Goal: Task Accomplishment & Management: Use online tool/utility

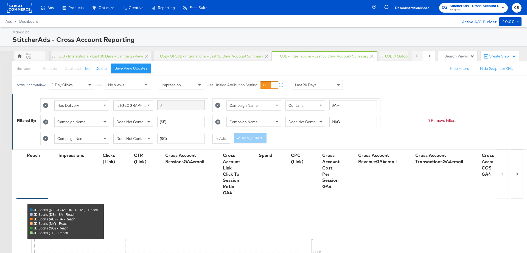
click at [55, 38] on div "StitcherAds - Cross Account Reporting" at bounding box center [265, 39] width 507 height 9
click at [81, 40] on div "StitcherAds - Cross Account Reporting" at bounding box center [265, 39] width 507 height 9
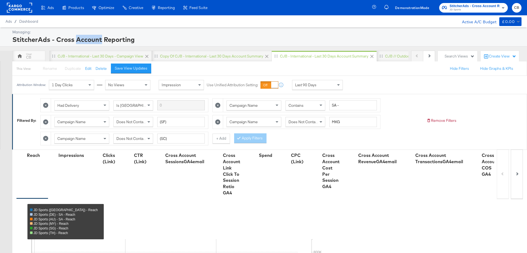
click at [81, 40] on div "StitcherAds - Cross Account Reporting" at bounding box center [265, 39] width 507 height 9
click at [38, 40] on div "StitcherAds - Cross Account Reporting" at bounding box center [265, 39] width 507 height 9
click at [58, 40] on div "StitcherAds - Cross Account Reporting" at bounding box center [265, 39] width 507 height 9
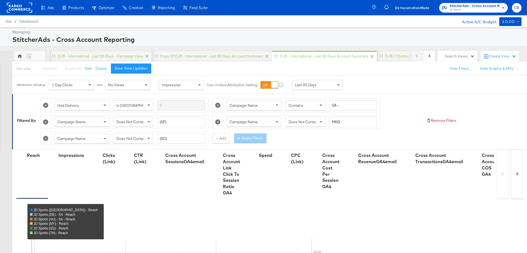
click at [58, 40] on div "StitcherAds - Cross Account Reporting" at bounding box center [265, 39] width 507 height 9
click at [84, 40] on div "StitcherAds - Cross Account Reporting" at bounding box center [265, 39] width 507 height 9
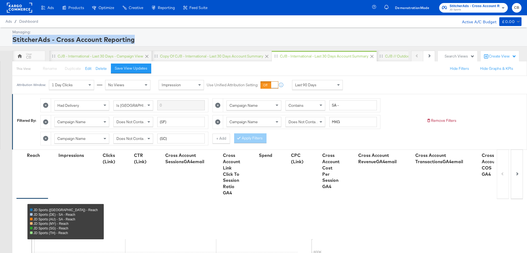
click at [115, 39] on div "StitcherAds - Cross Account Reporting" at bounding box center [265, 39] width 507 height 9
click at [93, 39] on div "StitcherAds - Cross Account Reporting" at bounding box center [265, 39] width 507 height 9
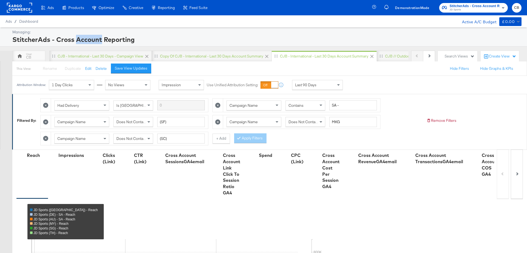
click at [93, 39] on div "StitcherAds - Cross Account Reporting" at bounding box center [265, 39] width 507 height 9
click at [64, 41] on div "StitcherAds - Cross Account Reporting" at bounding box center [265, 39] width 507 height 9
click at [46, 41] on div "StitcherAds - Cross Account Reporting" at bounding box center [265, 39] width 507 height 9
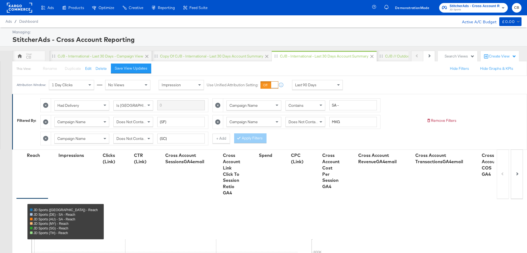
click at [46, 41] on div "StitcherAds - Cross Account Reporting" at bounding box center [265, 39] width 507 height 9
click at [61, 41] on div "StitcherAds - Cross Account Reporting" at bounding box center [265, 39] width 507 height 9
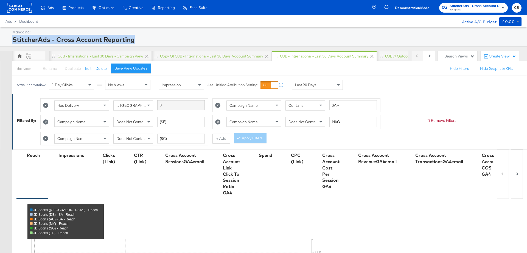
click at [74, 43] on div "StitcherAds - Cross Account Reporting" at bounding box center [265, 39] width 507 height 9
click at [91, 43] on div "StitcherAds - Cross Account Reporting" at bounding box center [265, 39] width 507 height 9
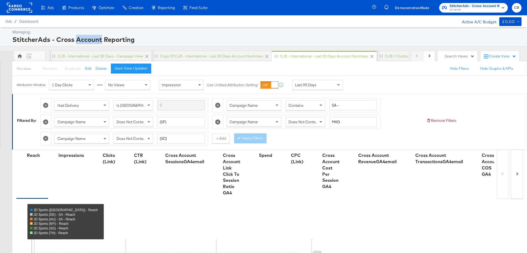
click at [91, 43] on div "StitcherAds - Cross Account Reporting" at bounding box center [265, 39] width 507 height 9
click at [115, 43] on div "StitcherAds - Cross Account Reporting" at bounding box center [265, 39] width 507 height 9
click at [86, 38] on div "StitcherAds - Cross Account Reporting" at bounding box center [265, 39] width 507 height 9
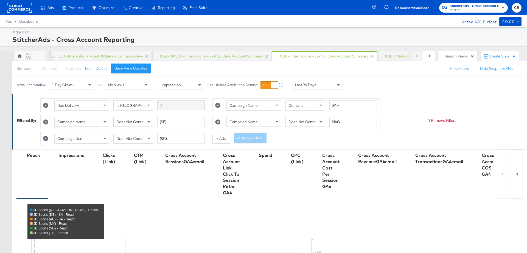
click at [86, 38] on div "StitcherAds - Cross Account Reporting" at bounding box center [265, 39] width 507 height 9
click at [57, 38] on div "StitcherAds - Cross Account Reporting" at bounding box center [265, 39] width 507 height 9
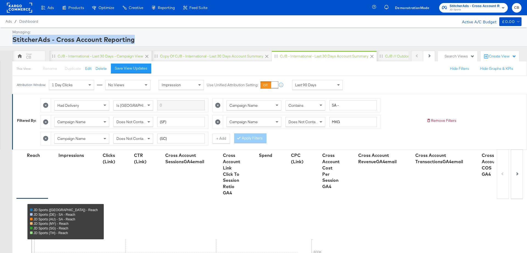
click at [33, 38] on div "StitcherAds - Cross Account Reporting" at bounding box center [265, 39] width 507 height 9
click at [74, 37] on div "StitcherAds - Cross Account Reporting" at bounding box center [265, 39] width 507 height 9
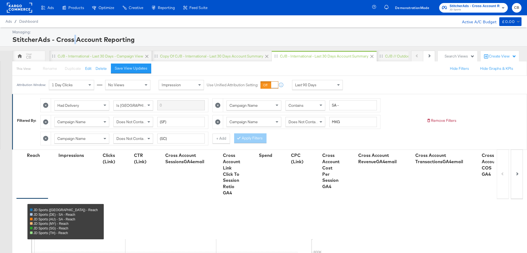
click at [74, 37] on div "StitcherAds - Cross Account Reporting" at bounding box center [265, 39] width 507 height 9
click at [93, 37] on div "StitcherAds - Cross Account Reporting" at bounding box center [265, 39] width 507 height 9
click at [114, 37] on div "StitcherAds - Cross Account Reporting" at bounding box center [265, 39] width 507 height 9
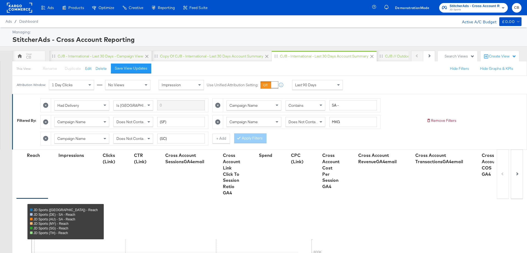
click at [114, 37] on div "StitcherAds - Cross Account Reporting" at bounding box center [265, 39] width 507 height 9
click at [83, 40] on div "StitcherAds - Cross Account Reporting" at bounding box center [265, 39] width 507 height 9
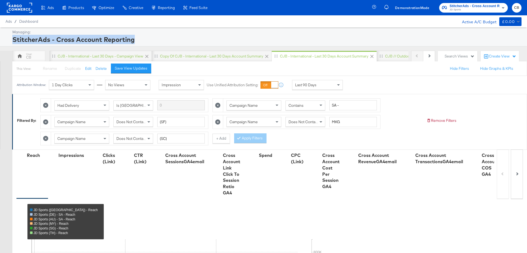
click at [63, 40] on div "StitcherAds - Cross Account Reporting" at bounding box center [265, 39] width 507 height 9
click at [51, 40] on div "StitcherAds - Cross Account Reporting" at bounding box center [265, 39] width 507 height 9
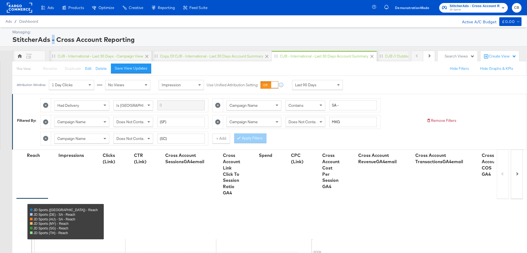
click at [51, 40] on div "StitcherAds - Cross Account Reporting" at bounding box center [265, 39] width 507 height 9
click at [38, 39] on div "StitcherAds - Cross Account Reporting" at bounding box center [265, 39] width 507 height 9
